Goal: Information Seeking & Learning: Find specific fact

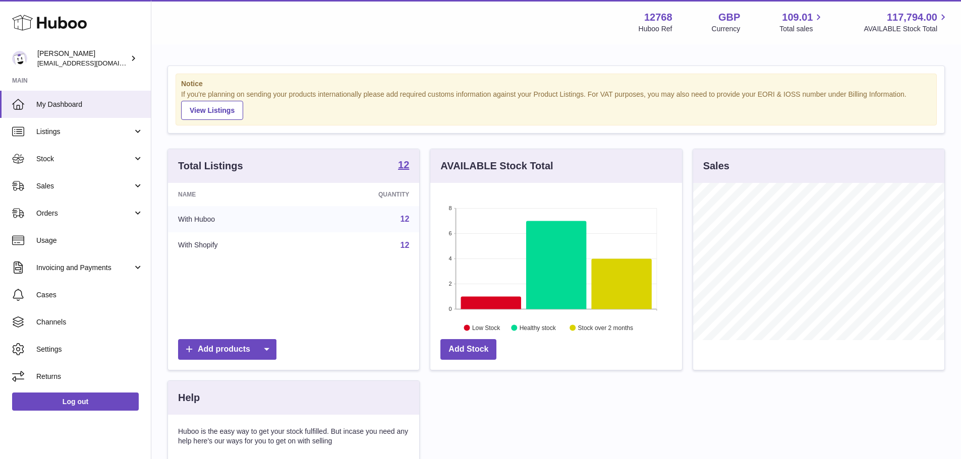
scroll to position [157, 252]
click at [67, 154] on span "Stock" at bounding box center [84, 159] width 96 height 10
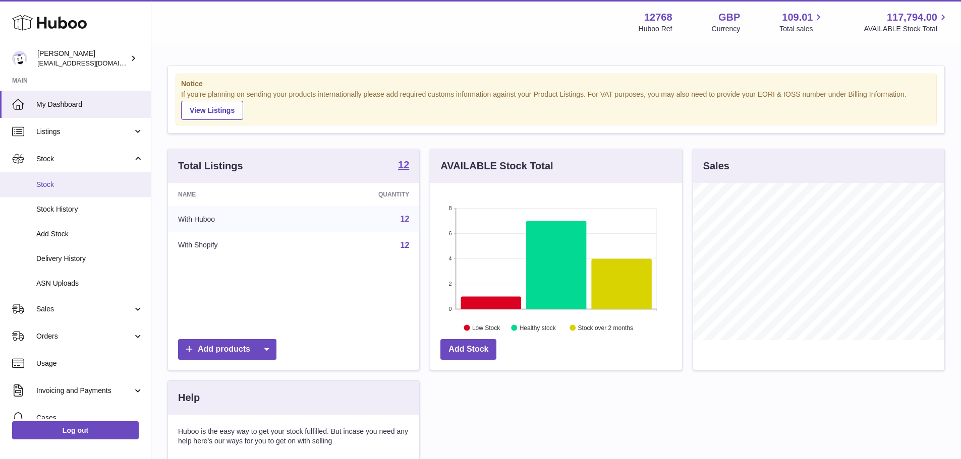
click at [55, 186] on span "Stock" at bounding box center [89, 185] width 107 height 10
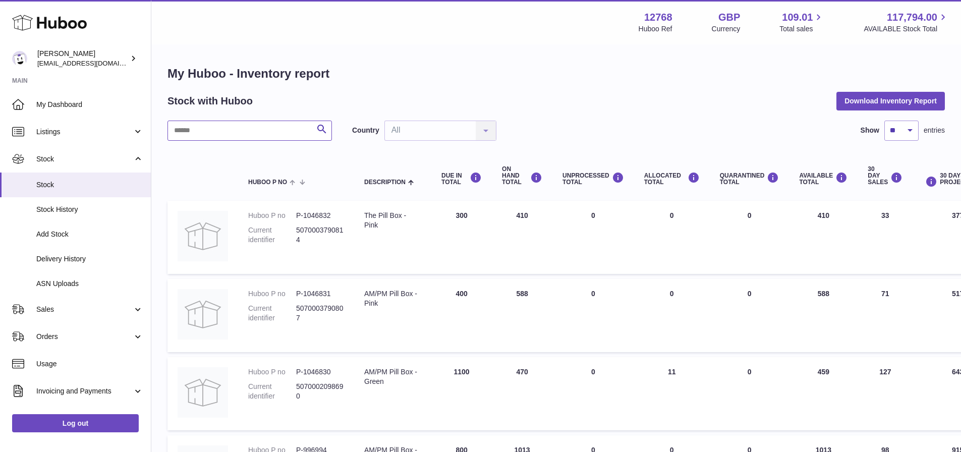
click at [228, 126] on input "text" at bounding box center [249, 131] width 164 height 20
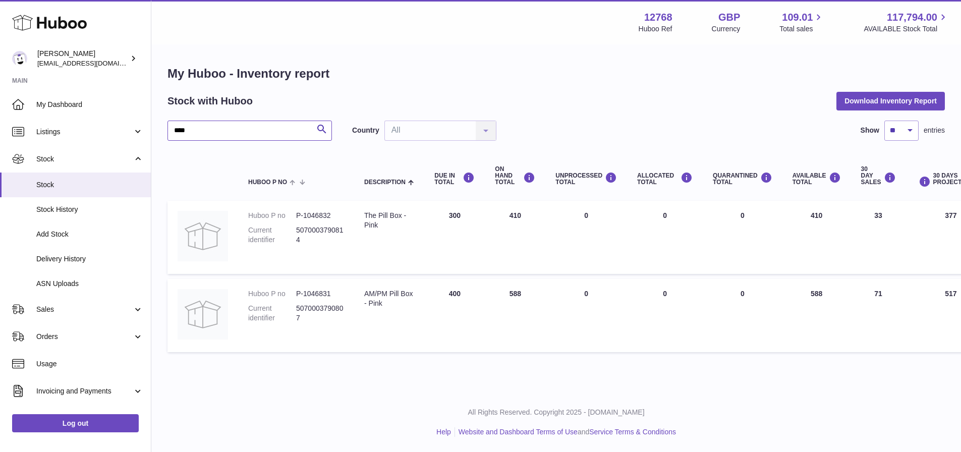
type input "****"
click at [316, 294] on dd "P-1046831" at bounding box center [320, 294] width 48 height 10
copy dd "1046831"
